Goal: Navigation & Orientation: Find specific page/section

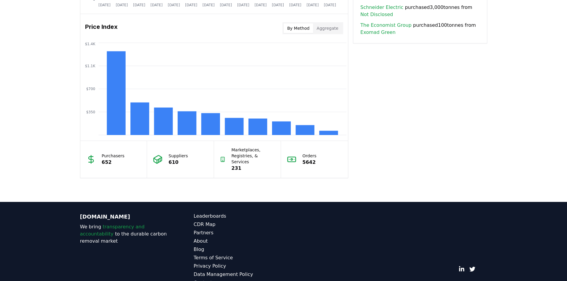
scroll to position [493, 0]
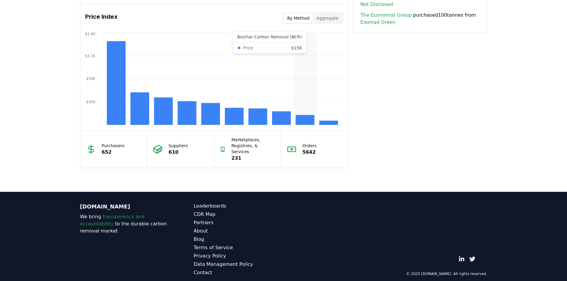
click at [309, 121] on rect at bounding box center [305, 120] width 19 height 10
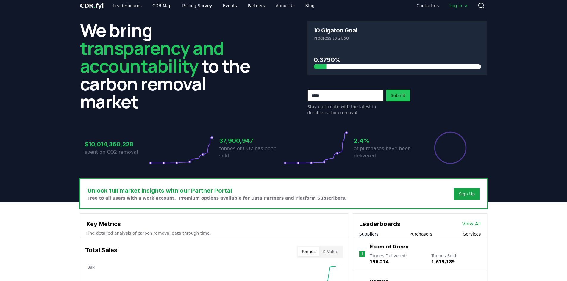
scroll to position [0, 0]
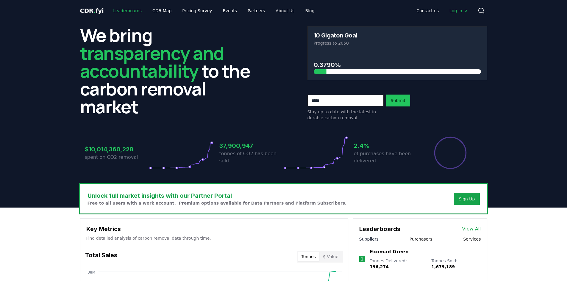
click at [124, 12] on link "Leaderboards" at bounding box center [127, 10] width 38 height 11
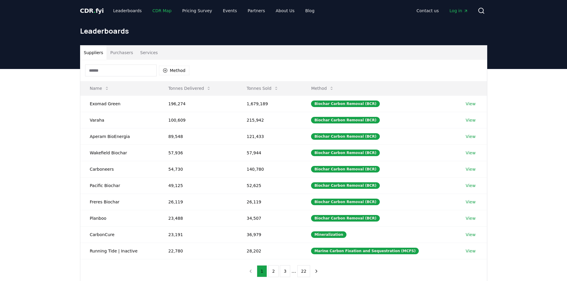
click at [160, 11] on link "CDR Map" at bounding box center [162, 10] width 29 height 11
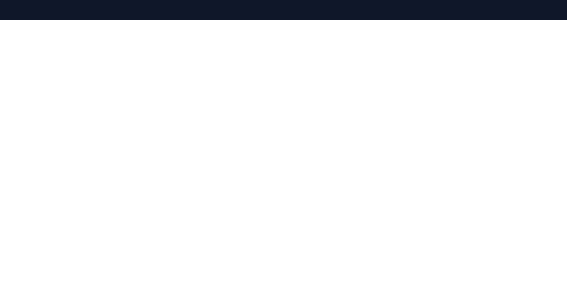
scroll to position [64, 0]
